Goal: Transaction & Acquisition: Purchase product/service

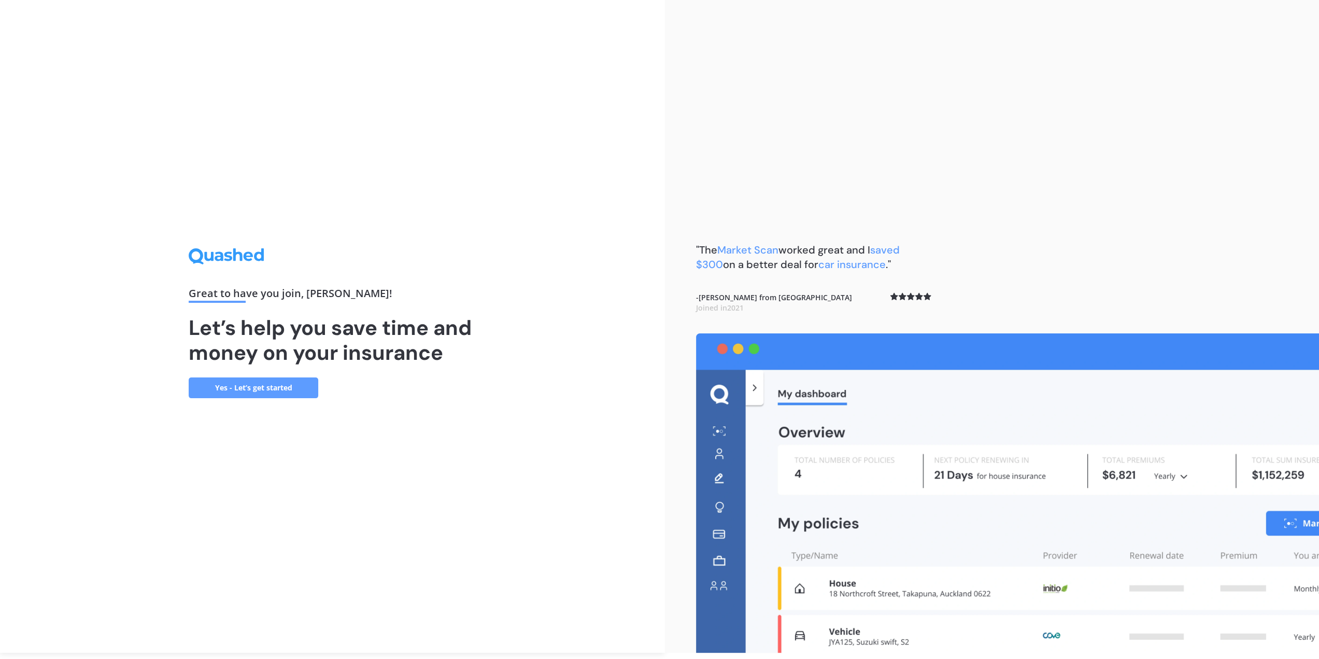
scroll to position [8, 0]
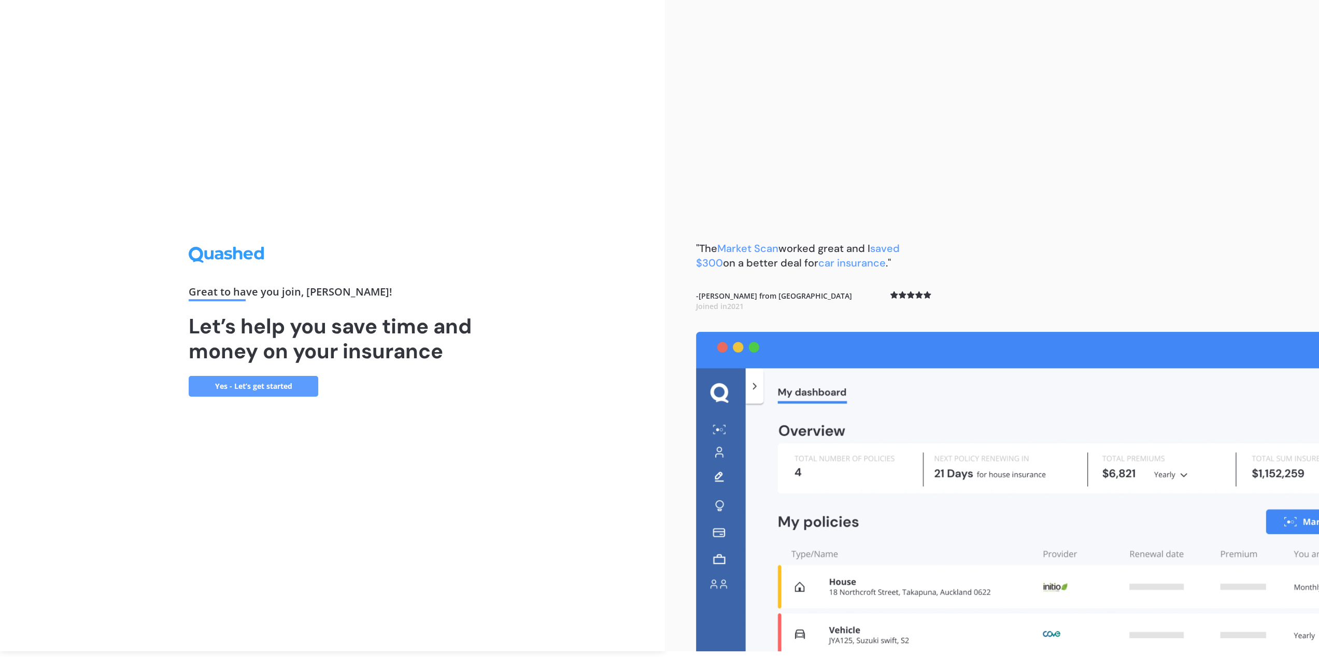
click at [265, 385] on link "Yes - Let’s get started" at bounding box center [254, 386] width 130 height 21
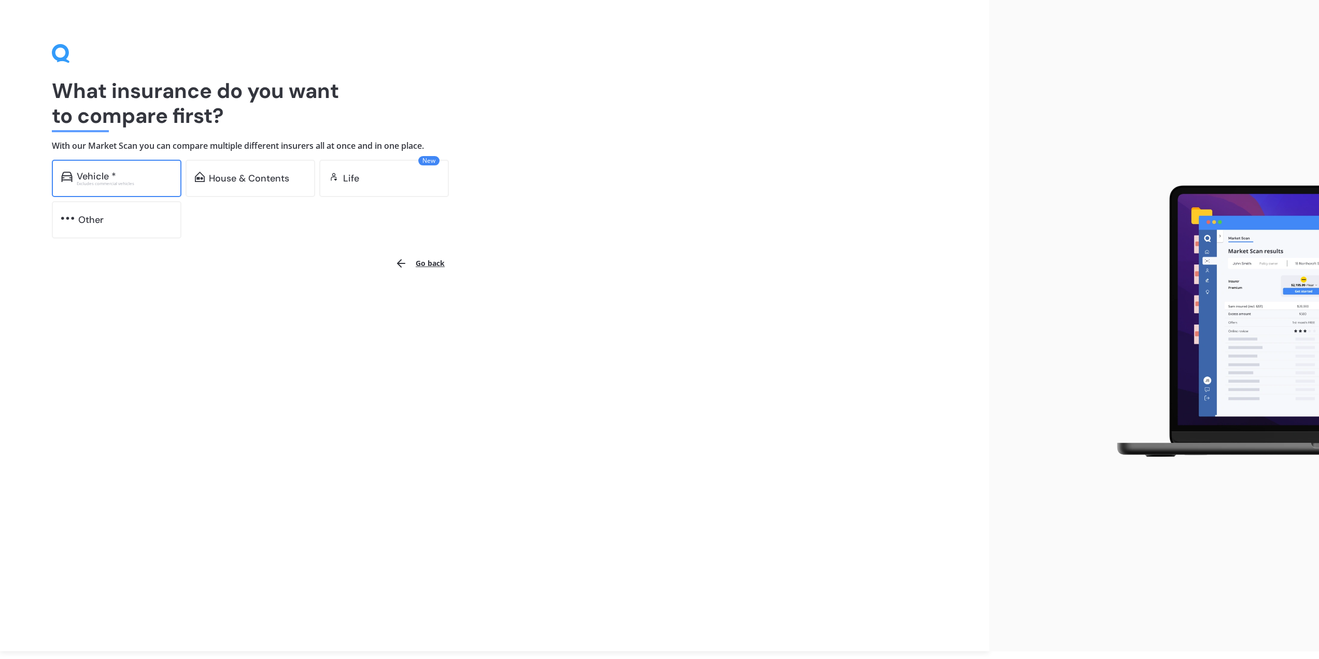
click at [85, 173] on div "Vehicle *" at bounding box center [96, 176] width 39 height 10
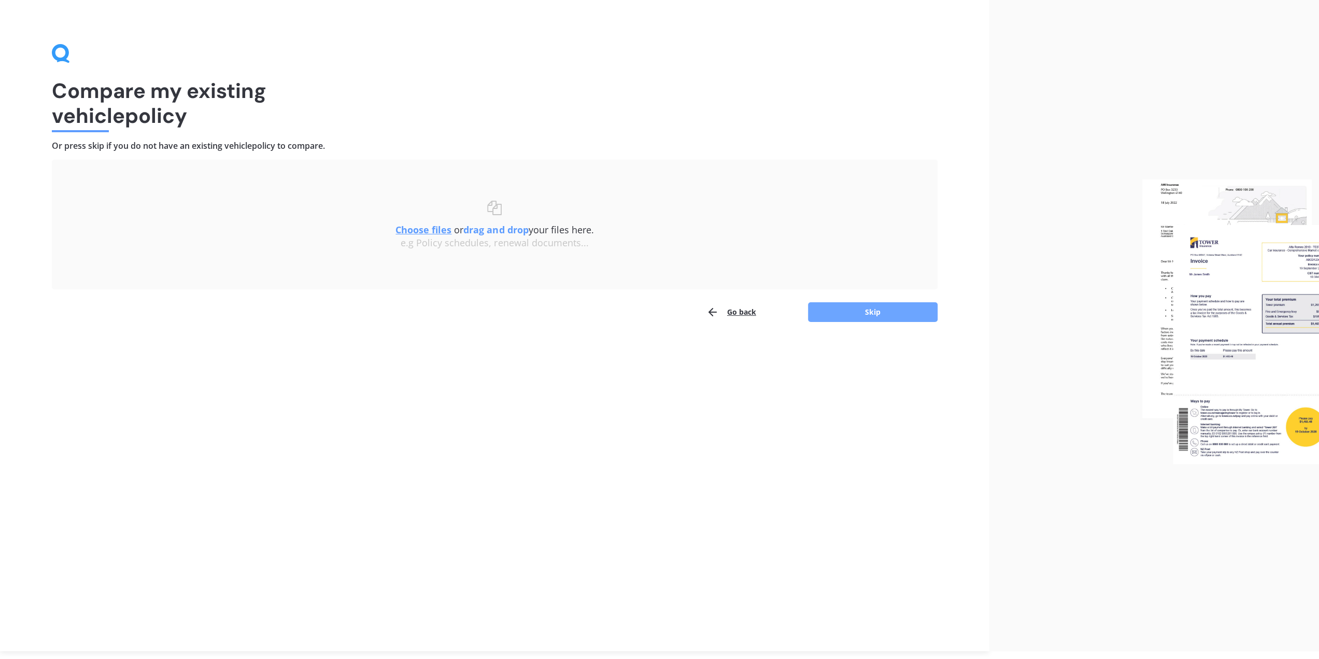
click at [862, 312] on button "Skip" at bounding box center [873, 312] width 130 height 20
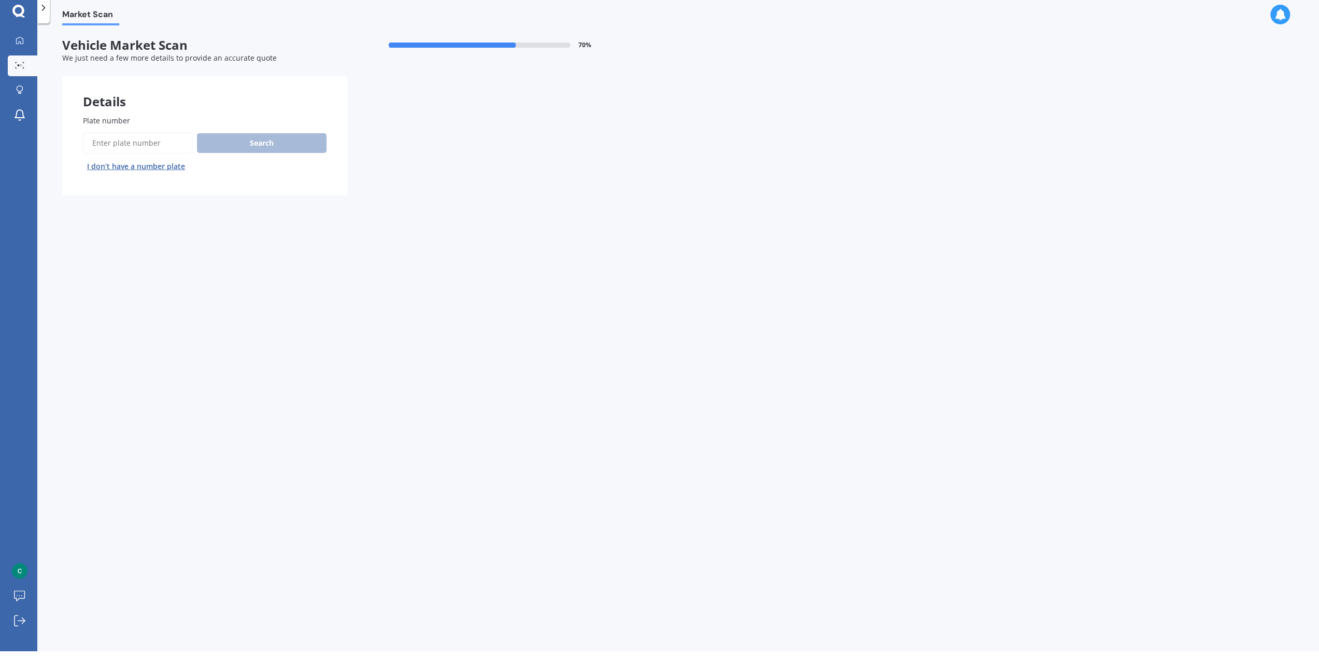
click at [122, 142] on input "Plate number" at bounding box center [138, 143] width 110 height 22
type input "gbp713"
click at [254, 142] on button "Search" at bounding box center [262, 143] width 130 height 20
select select "KIA"
select select "SPORTAGE"
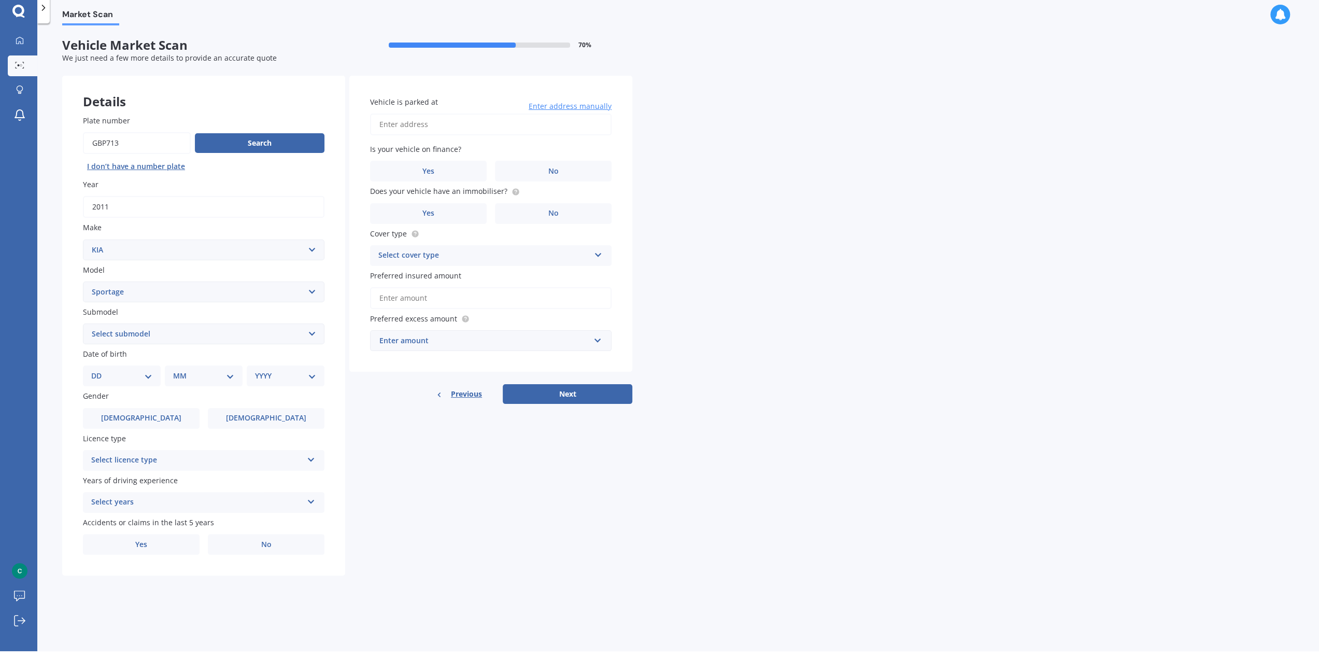
click at [287, 335] on select "Select submodel (All other) 2.0 4WD Petrol 2.0 EX Diesel 2.0 LX Diesel 2.4 EX A…" at bounding box center [203, 333] width 241 height 21
click at [396, 467] on div "Details Plate number Search I don’t have a number plate Year 2011 Make Select m…" at bounding box center [347, 326] width 570 height 500
click at [144, 458] on div "Select licence type" at bounding box center [196, 460] width 211 height 12
click at [137, 481] on div "NZ Full" at bounding box center [203, 480] width 240 height 19
click at [160, 505] on div "Select years" at bounding box center [196, 502] width 211 height 12
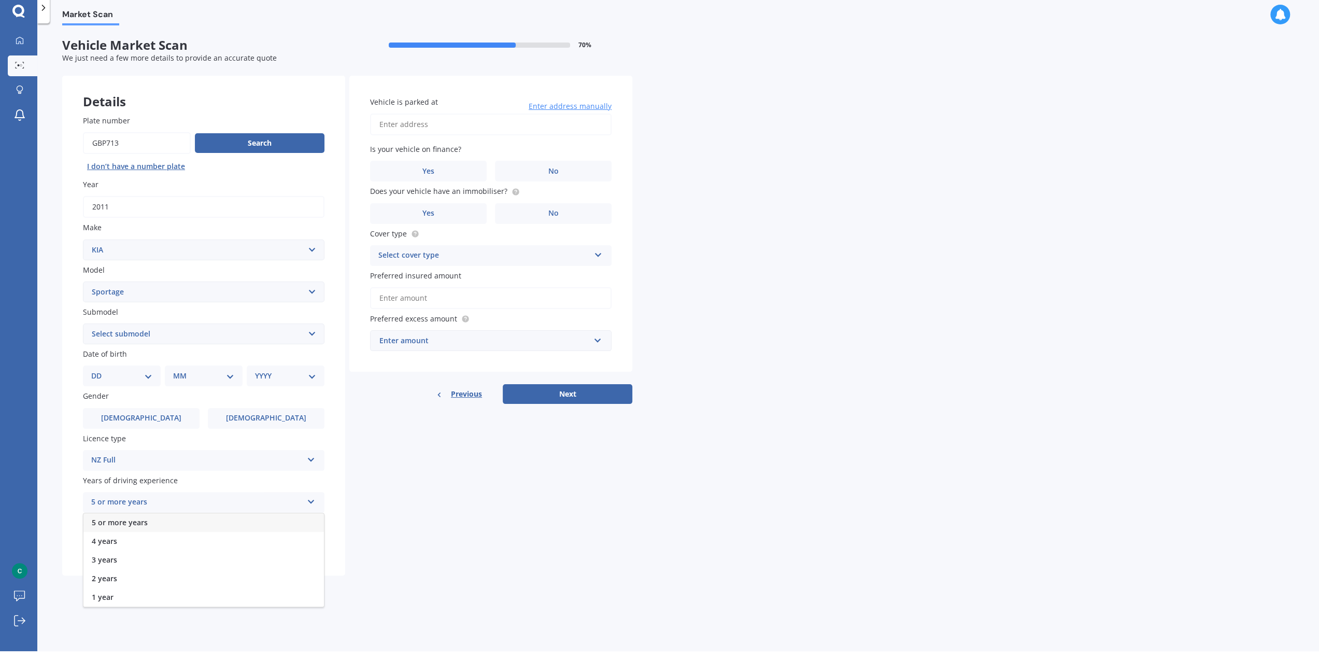
click at [148, 526] on div "5 or more years" at bounding box center [203, 522] width 240 height 19
click at [249, 553] on label "No" at bounding box center [266, 544] width 117 height 21
click at [0, 0] on input "No" at bounding box center [0, 0] width 0 height 0
click at [153, 419] on label "Male" at bounding box center [141, 418] width 117 height 21
click at [0, 0] on input "Male" at bounding box center [0, 0] width 0 height 0
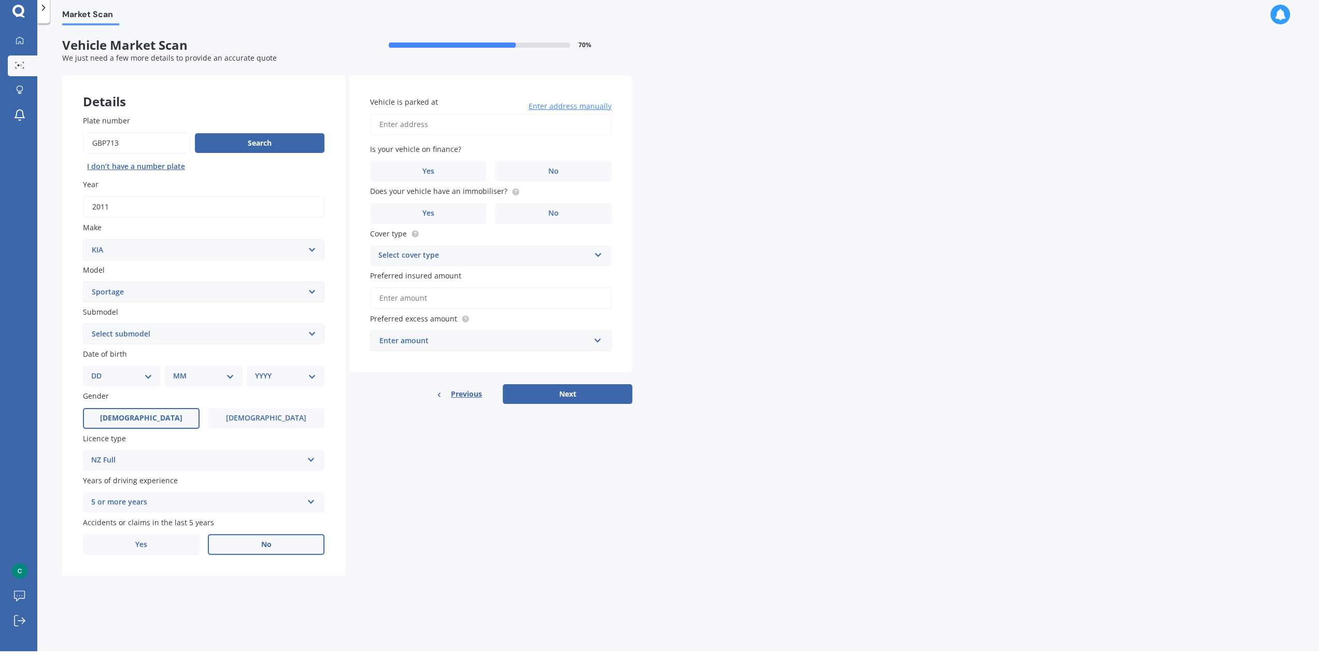
click at [110, 378] on select "DD 01 02 03 04 05 06 07 08 09 10 11 12 13 14 15 16 17 18 19 20 21 22 23 24 25 2…" at bounding box center [121, 375] width 61 height 11
select select "20"
click at [99, 371] on select "DD 01 02 03 04 05 06 07 08 09 10 11 12 13 14 15 16 17 18 19 20 21 22 23 24 25 2…" at bounding box center [121, 375] width 61 height 11
click at [197, 377] on select "MM 01 02 03 04 05 06 07 08 09 10 11 12" at bounding box center [205, 375] width 57 height 11
select select "12"
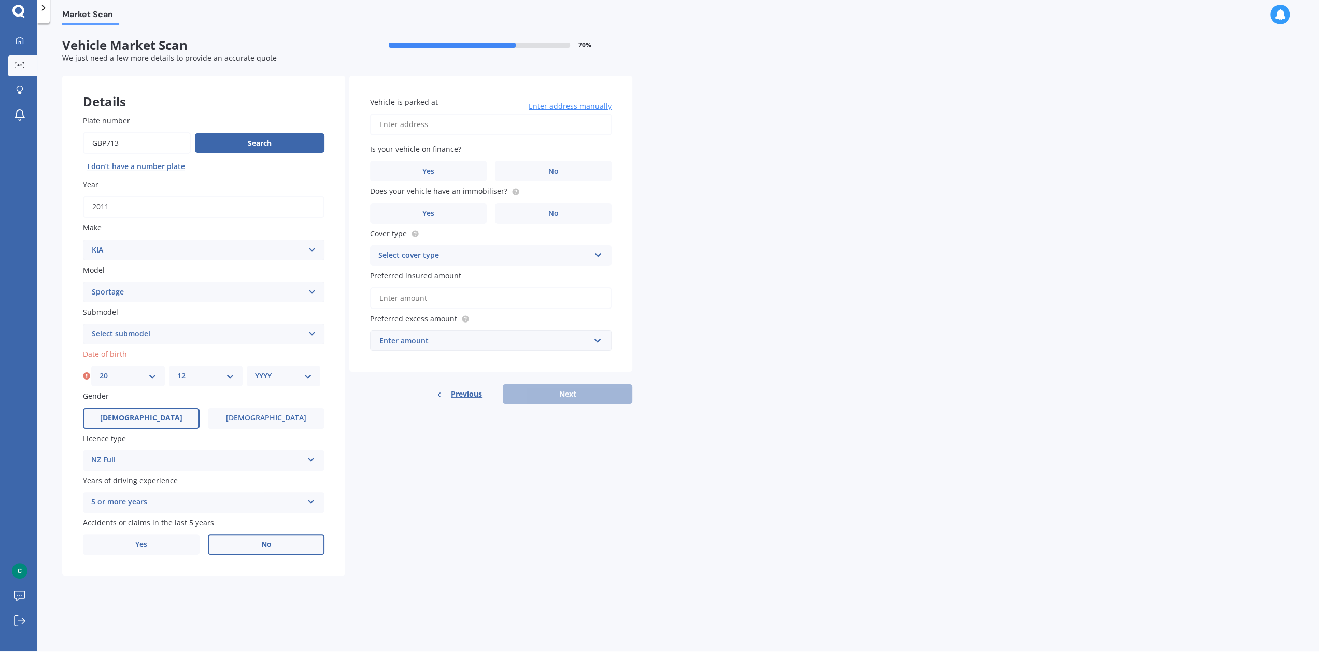
click at [177, 371] on select "MM 01 02 03 04 05 06 07 08 09 10 11 12" at bounding box center [205, 375] width 57 height 11
click at [288, 373] on select "YYYY 2025 2024 2023 2022 2021 2020 2019 2018 2017 2016 2015 2014 2013 2012 2011…" at bounding box center [283, 375] width 57 height 11
select select "1966"
click at [255, 371] on select "YYYY 2025 2024 2023 2022 2021 2020 2019 2018 2017 2016 2015 2014 2013 2012 2011…" at bounding box center [283, 375] width 57 height 11
click at [536, 125] on input "Vehicle is parked at" at bounding box center [490, 124] width 241 height 22
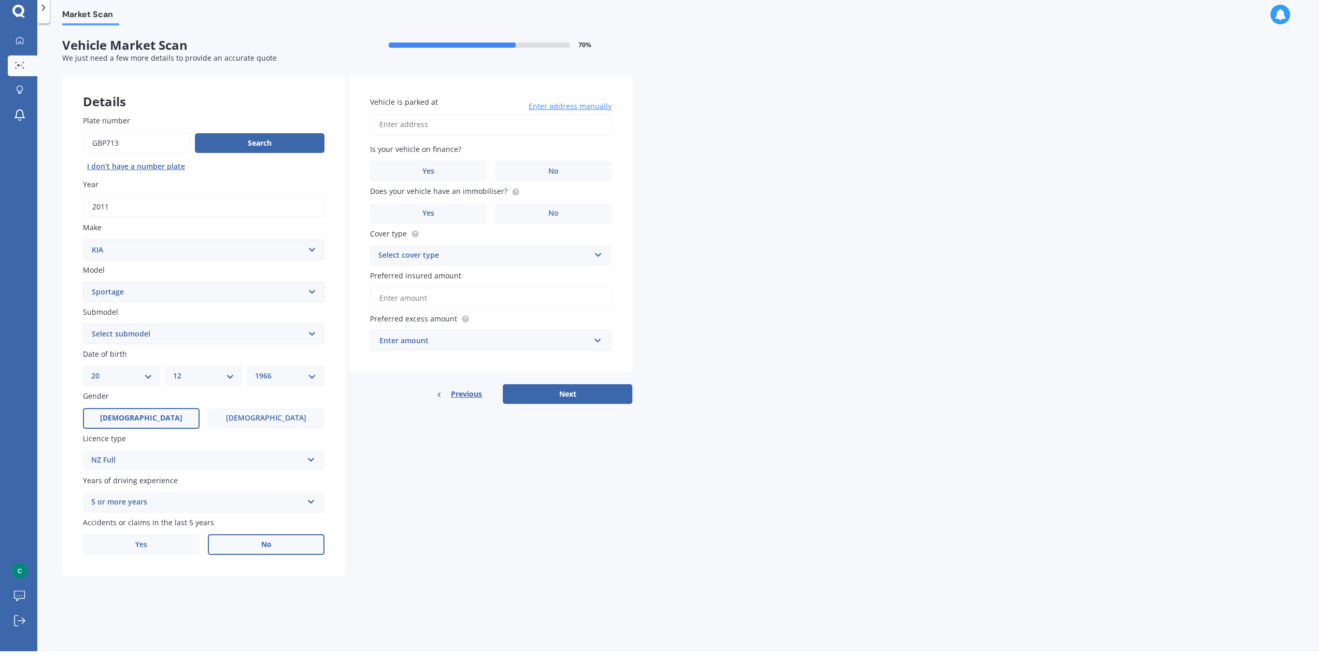
type input "62 landsdowne terrace cashmerechristchurch 8022"
click at [532, 173] on label "No" at bounding box center [553, 171] width 117 height 21
click at [0, 0] on input "No" at bounding box center [0, 0] width 0 height 0
click at [423, 214] on span "Yes" at bounding box center [428, 213] width 12 height 9
click at [0, 0] on input "Yes" at bounding box center [0, 0] width 0 height 0
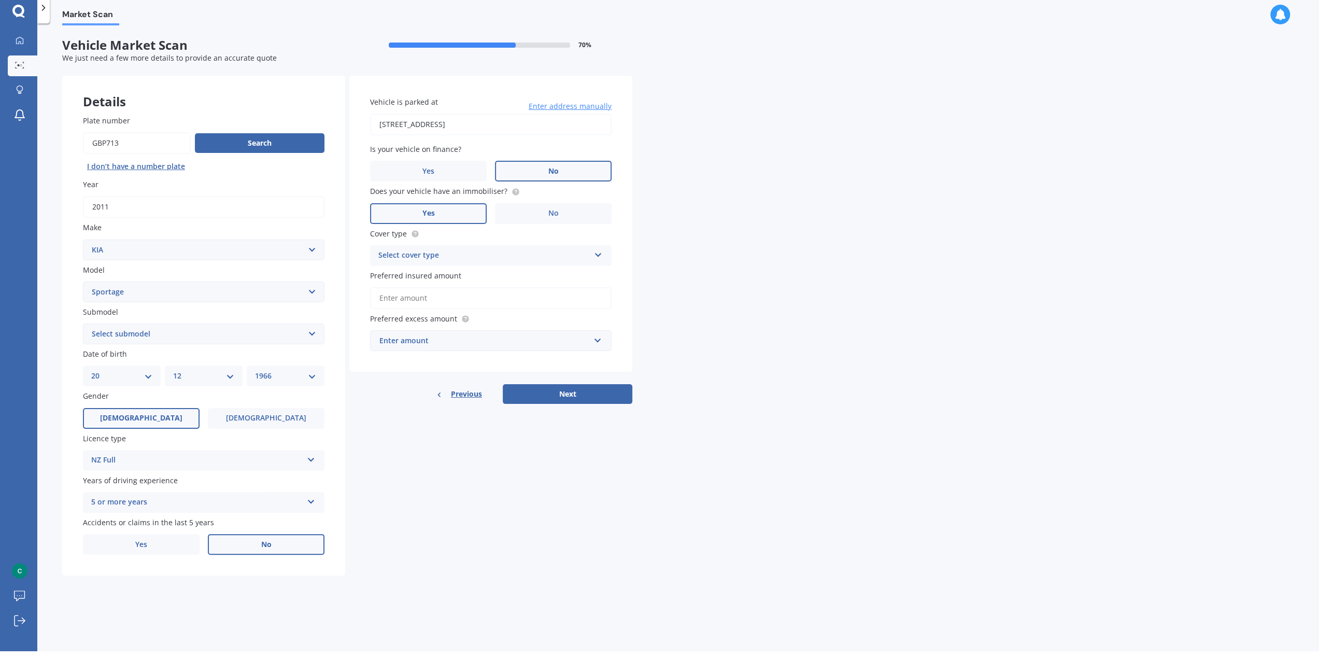
click at [493, 257] on div "Select cover type" at bounding box center [483, 255] width 211 height 12
click at [477, 278] on div "Comprehensive" at bounding box center [490, 275] width 240 height 19
click at [520, 343] on div "Enter amount" at bounding box center [484, 340] width 210 height 11
click at [395, 378] on span "$400" at bounding box center [387, 379] width 17 height 10
click at [454, 298] on input "Preferred insured amount" at bounding box center [490, 298] width 241 height 22
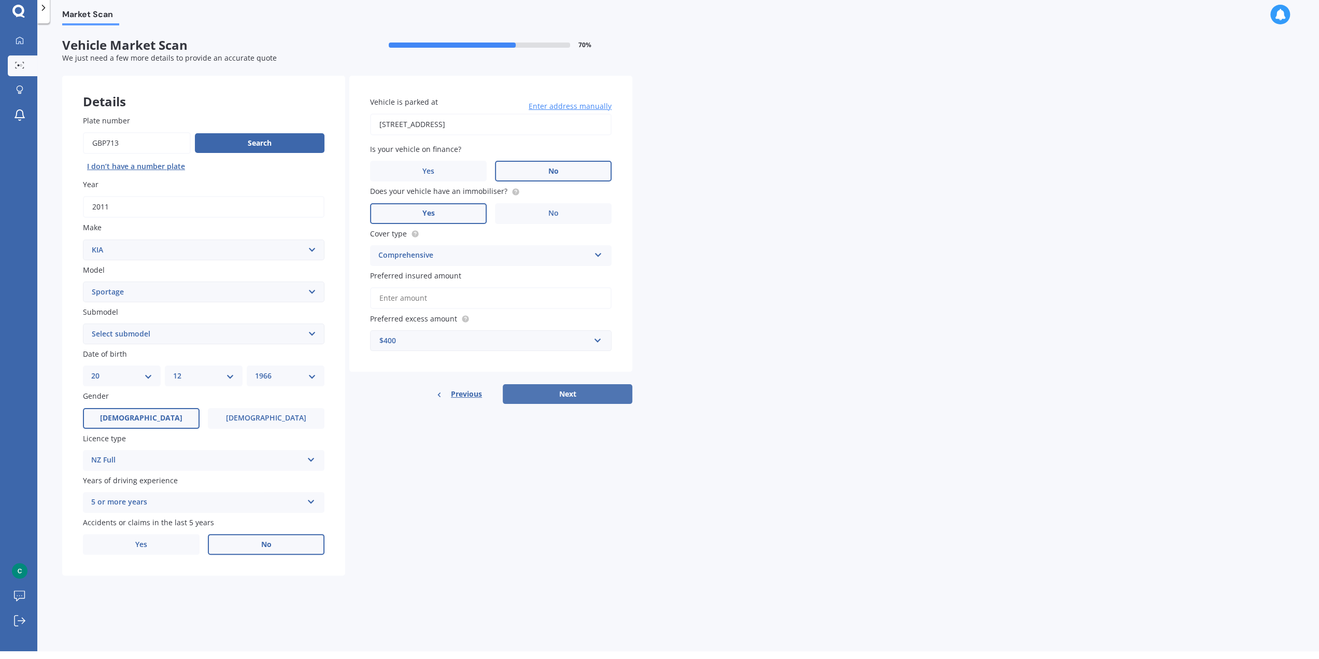
drag, startPoint x: 589, startPoint y: 392, endPoint x: 640, endPoint y: 394, distance: 51.3
click at [589, 392] on button "Next" at bounding box center [568, 394] width 130 height 20
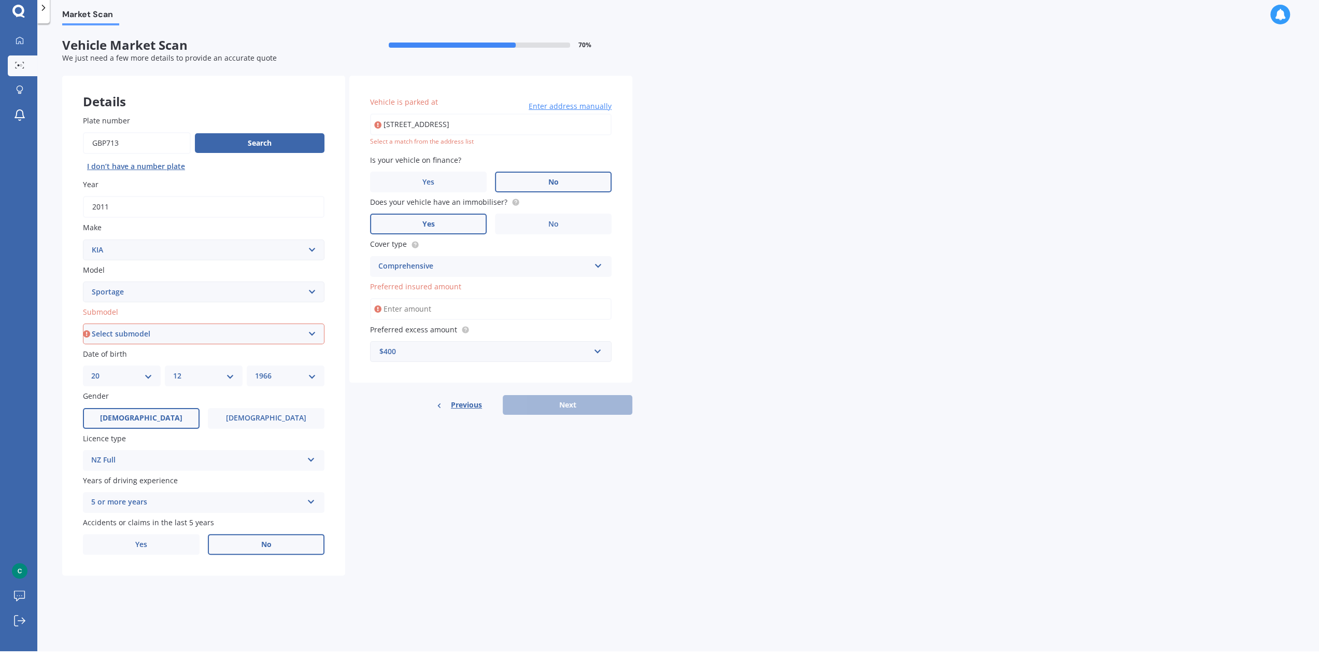
click at [454, 309] on input "Preferred insured amount" at bounding box center [490, 309] width 241 height 22
click at [201, 339] on select "Select submodel (All other) 2.0 4WD Petrol 2.0 EX Diesel 2.0 LX Diesel 2.4 EX A…" at bounding box center [203, 333] width 241 height 21
select select "(ALL OTHER)"
click at [83, 324] on select "Select submodel (All other) 2.0 4WD Petrol 2.0 EX Diesel 2.0 LX Diesel 2.4 EX A…" at bounding box center [203, 333] width 241 height 21
click at [572, 127] on input "62 landsdowne terrace cashmerechristchurch 8022" at bounding box center [490, 124] width 241 height 22
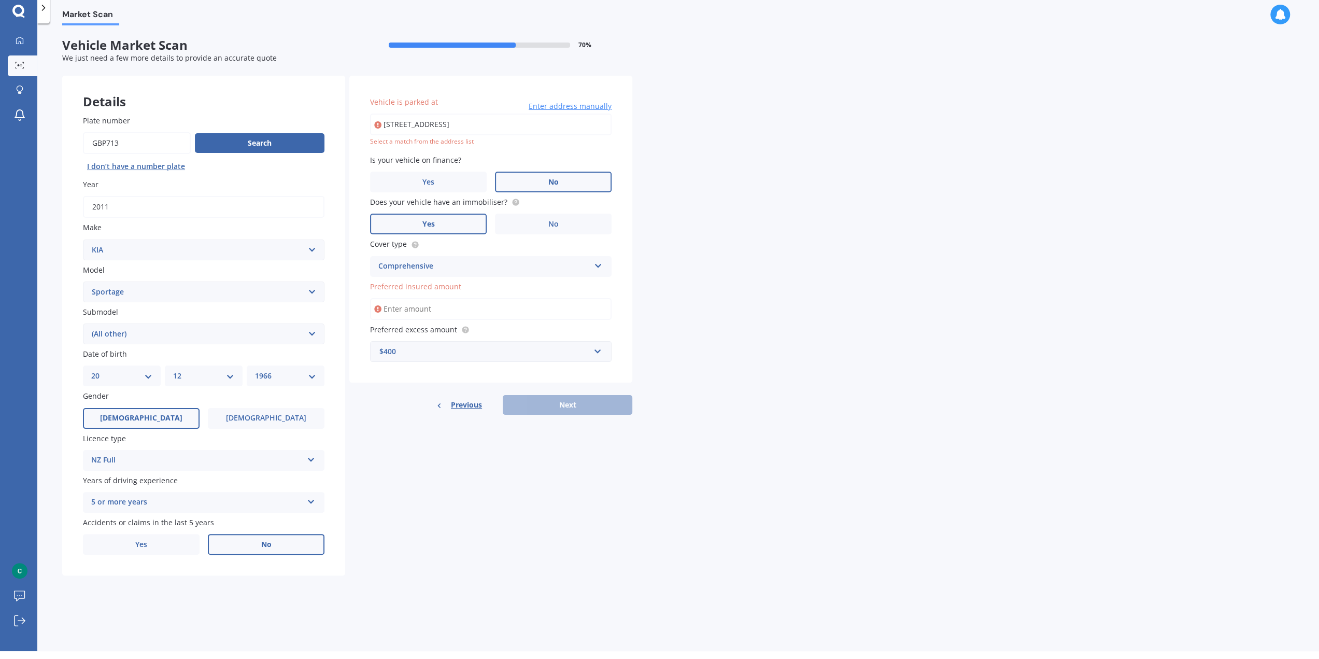
click at [435, 121] on input "62 landsdowne terrace cashmerechristchurch 8022" at bounding box center [490, 124] width 241 height 22
type input "62 Landsdowne Terrace, Cashmere, Christchurch 8022"
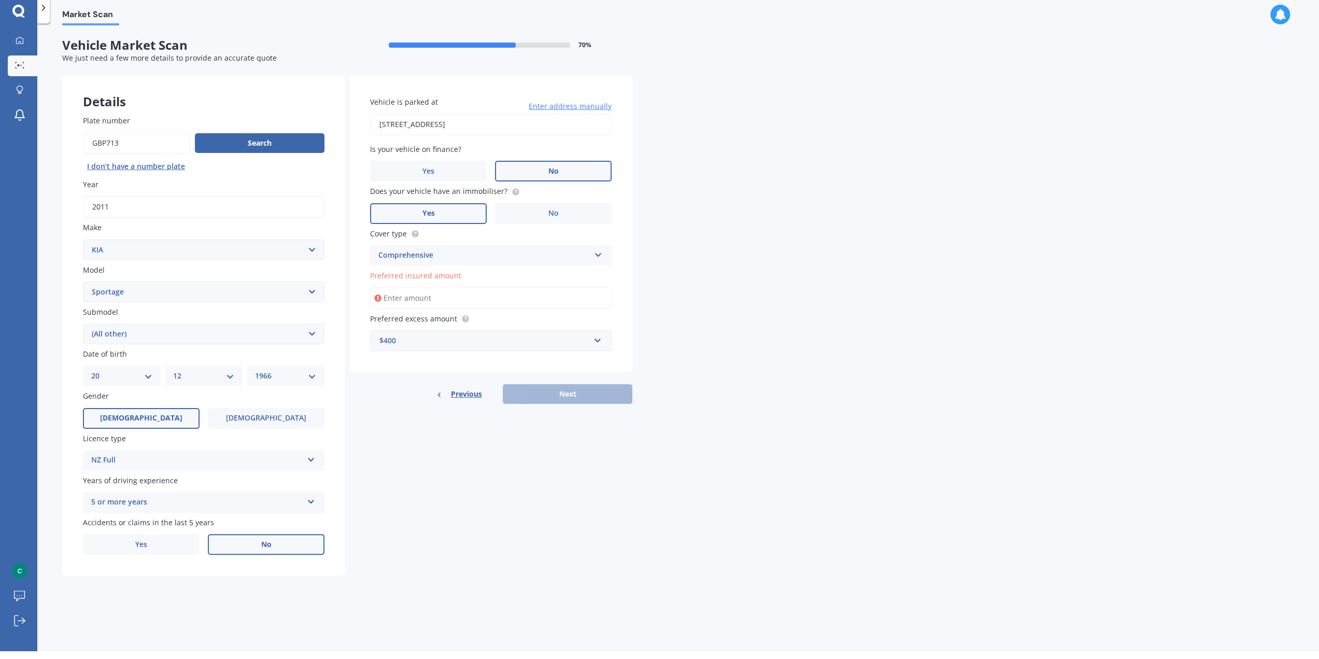
click at [439, 296] on input "Preferred insured amount" at bounding box center [490, 298] width 241 height 22
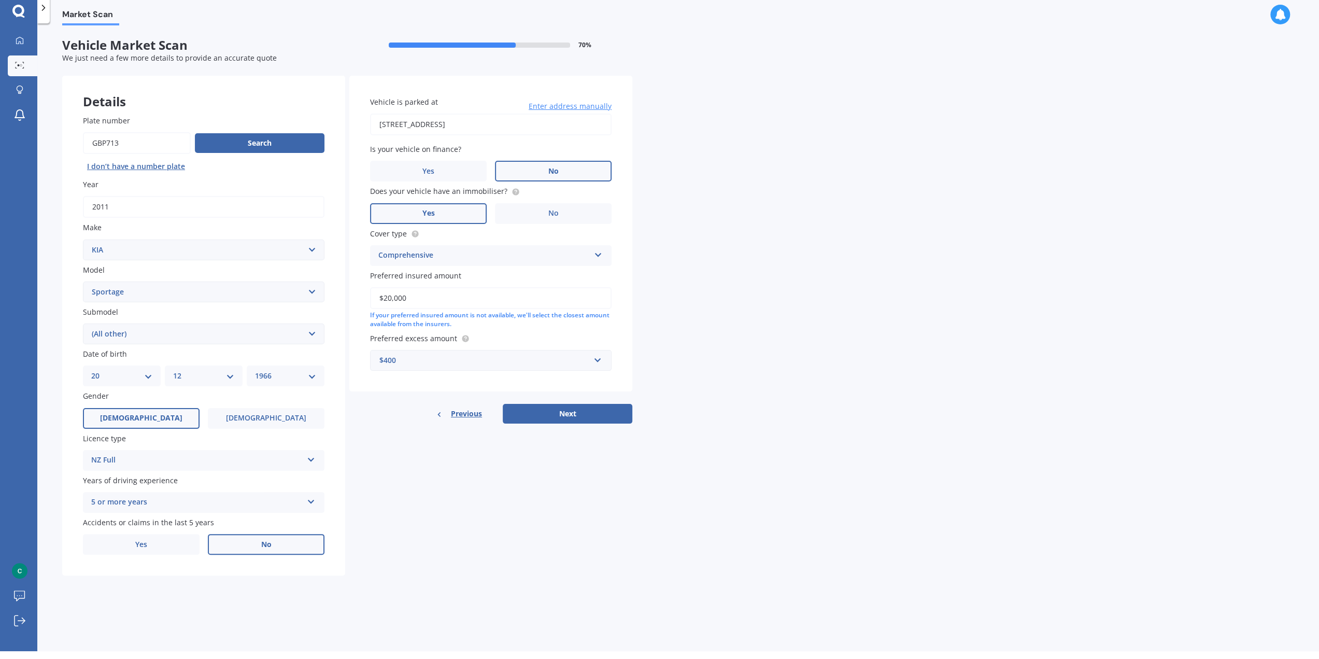
type input "$20,000"
click at [712, 319] on div "Market Scan Vehicle Market Scan 70 % We just need a few more details to provide…" at bounding box center [677, 338] width 1281 height 627
click at [566, 416] on button "Next" at bounding box center [568, 414] width 130 height 20
select select "20"
select select "12"
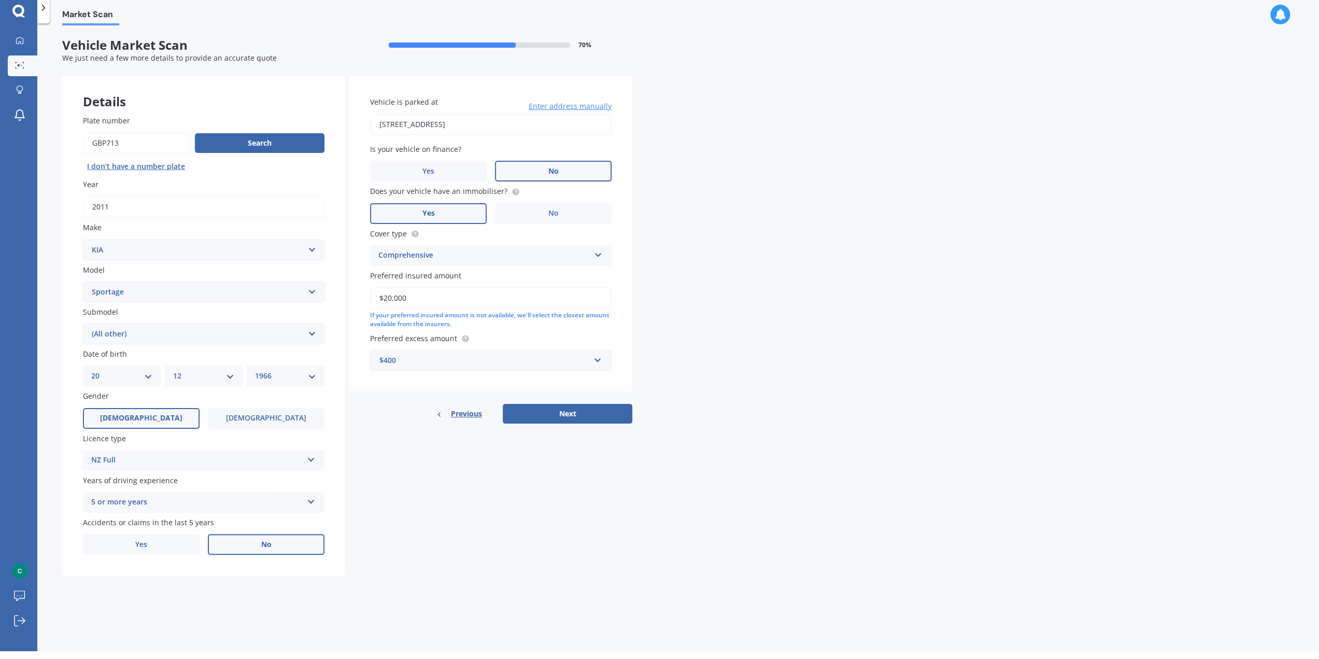
select select "1966"
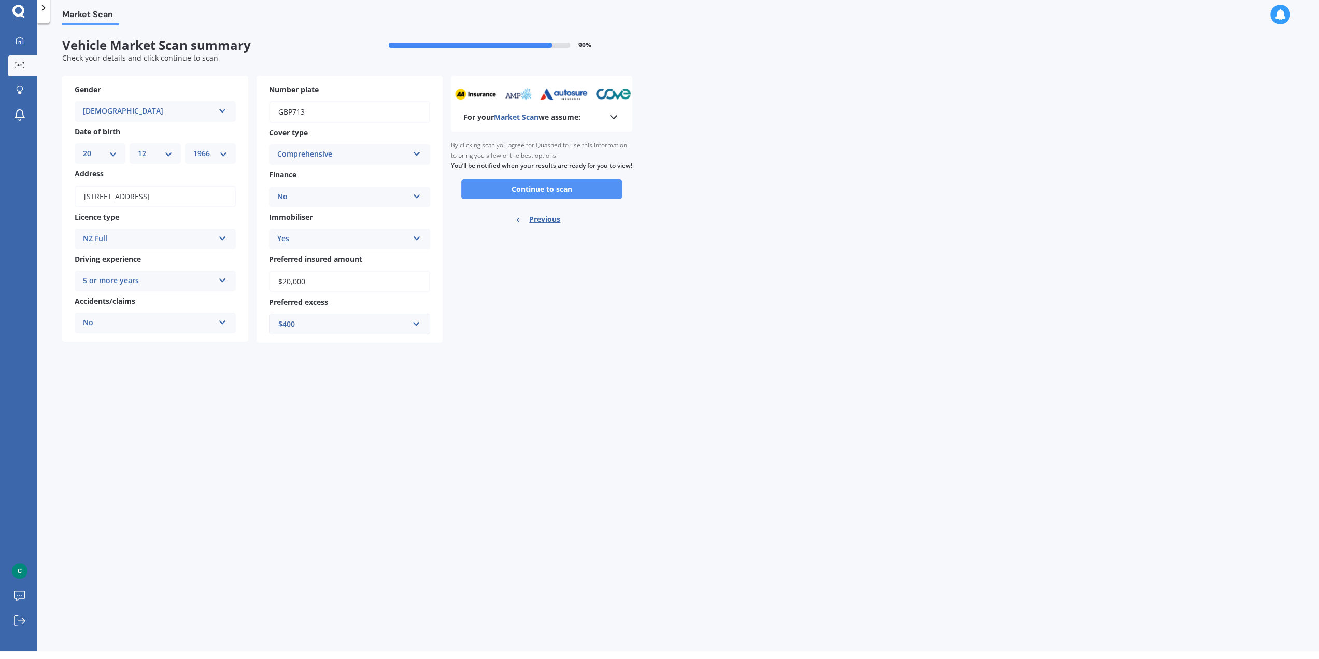
click at [536, 199] on button "Continue to scan" at bounding box center [541, 189] width 161 height 20
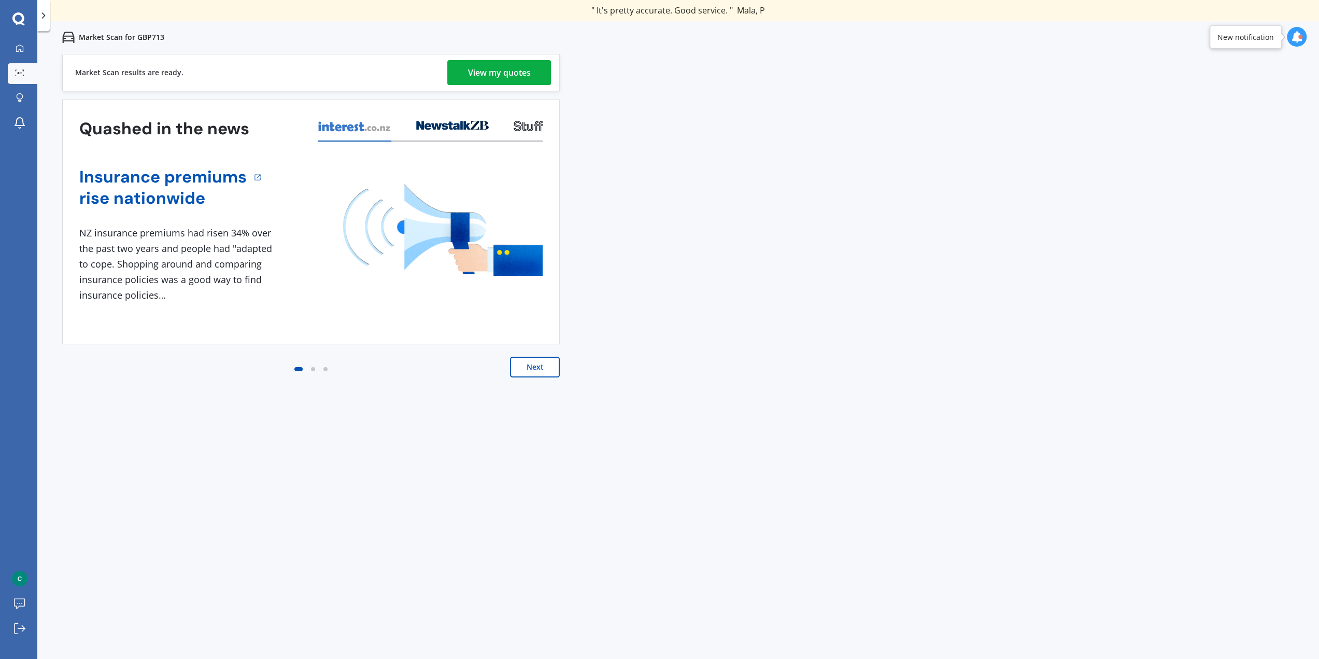
click at [484, 71] on div "View my quotes" at bounding box center [499, 72] width 63 height 25
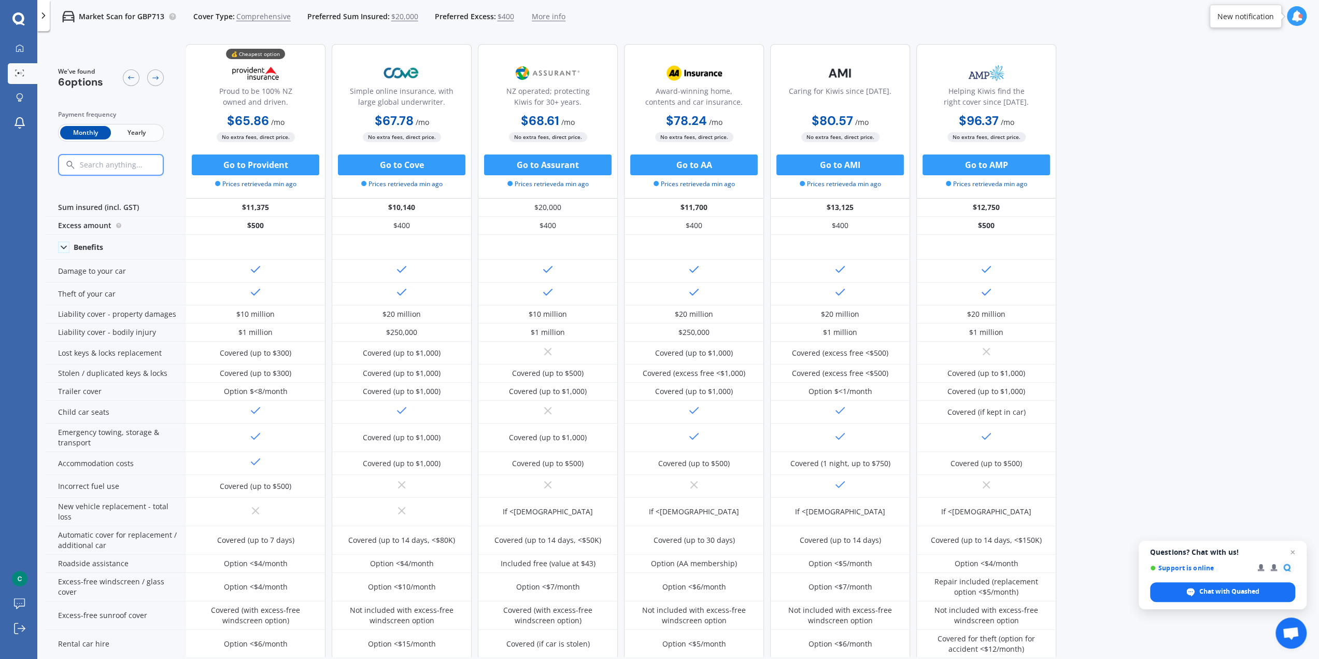
click at [131, 134] on span "Yearly" at bounding box center [136, 132] width 51 height 13
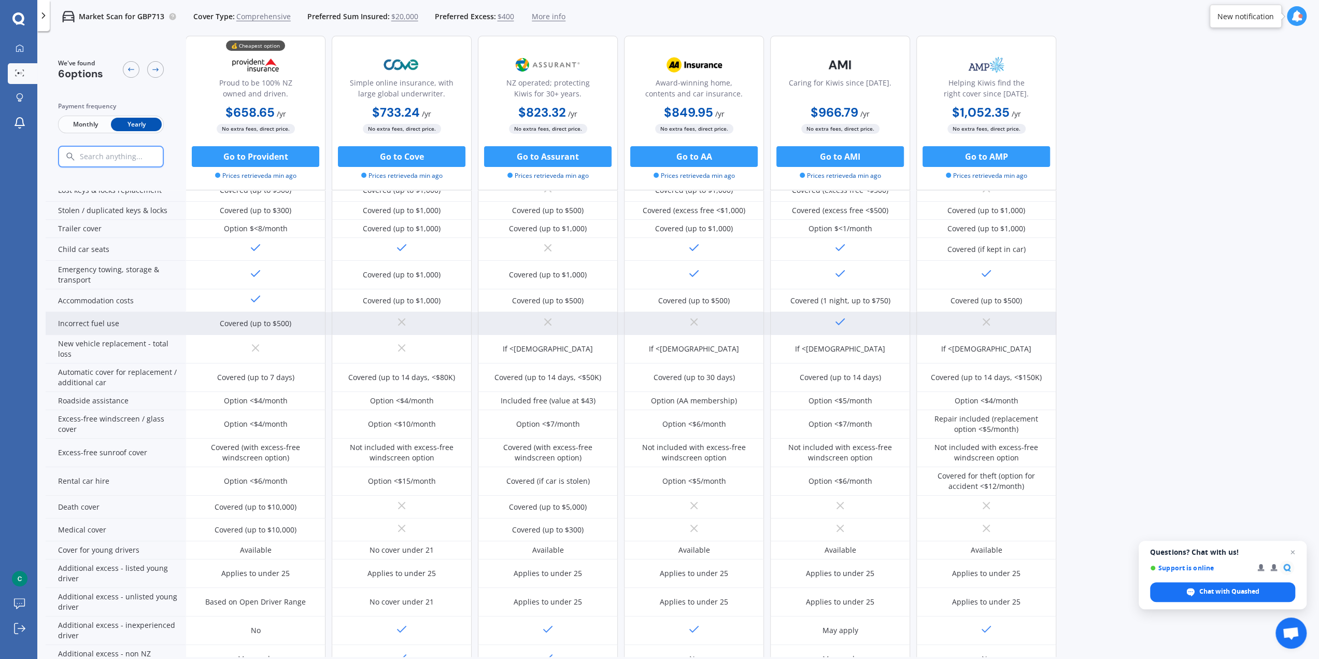
scroll to position [256, 0]
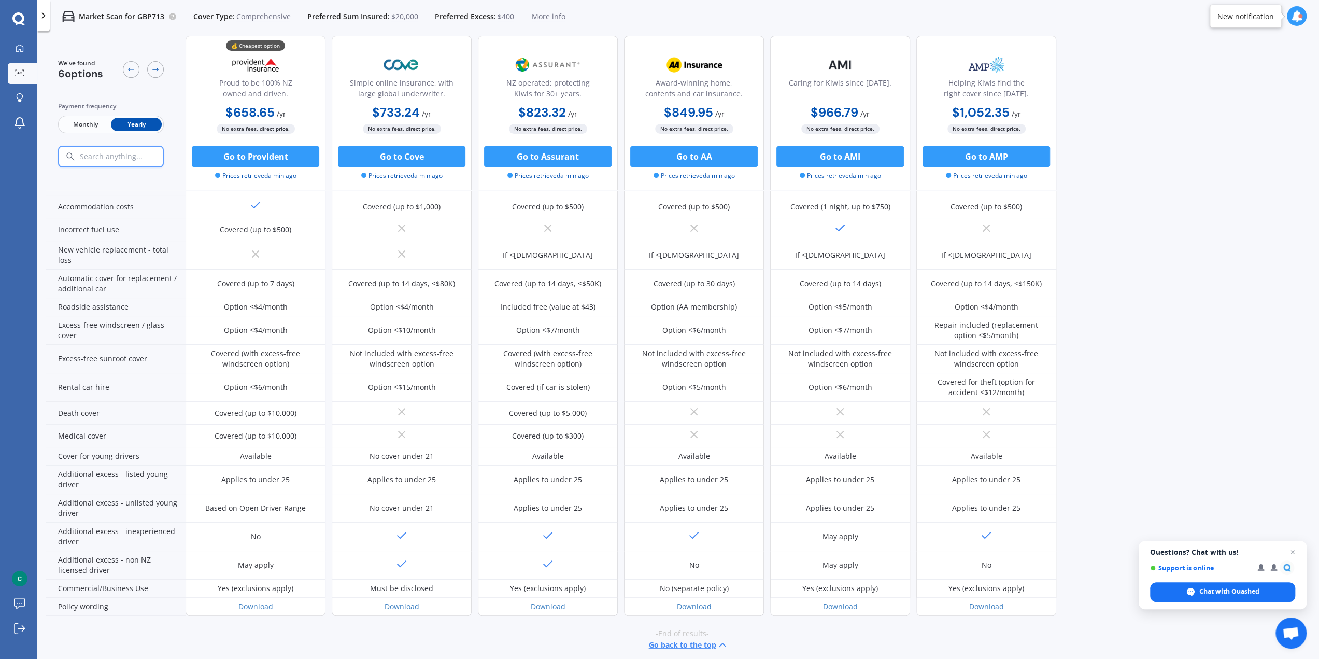
click at [1080, 171] on div "We've found 6 options Payment frequency Monthly Yearly 💰 Cheapest option Proud …" at bounding box center [682, 89] width 1273 height 621
